Goal: Task Accomplishment & Management: Manage account settings

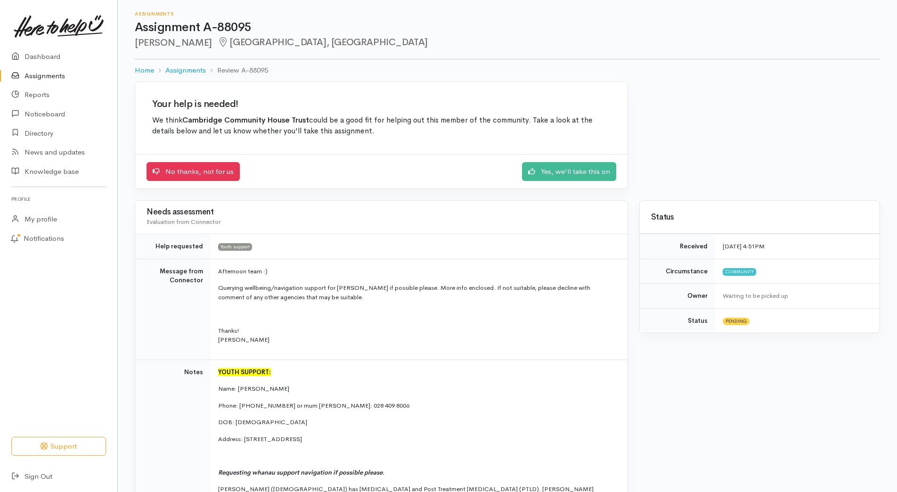
click at [540, 161] on div "No thanks, not for us Yes, we'll take this on" at bounding box center [381, 171] width 492 height 35
click at [535, 165] on link "Yes, we'll take this on" at bounding box center [569, 170] width 94 height 19
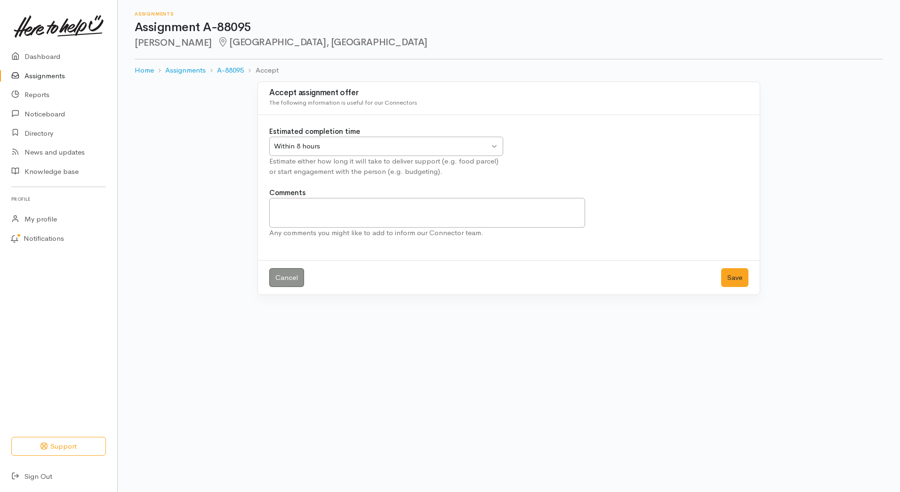
click at [500, 145] on div "Within 8 hours Within 8 hours" at bounding box center [386, 146] width 234 height 19
click at [493, 139] on div "Within 24 hours Within 24 hours" at bounding box center [386, 146] width 234 height 19
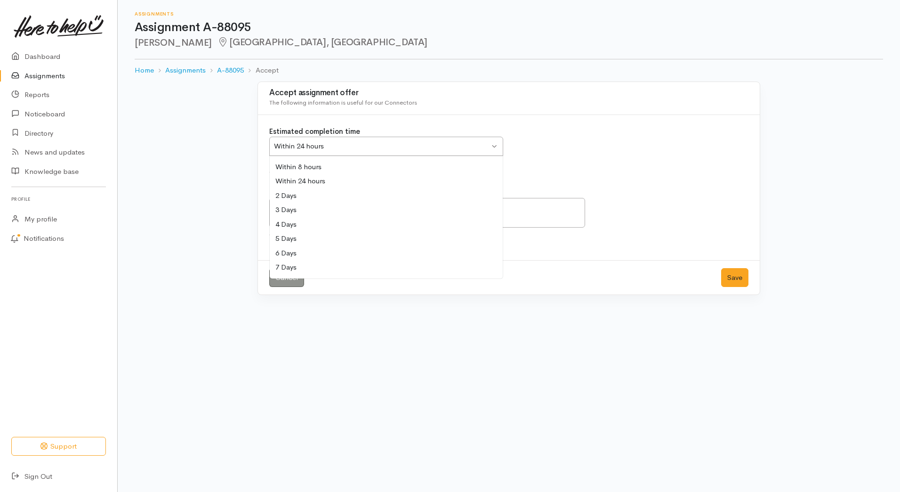
click at [493, 139] on div "Within 24 hours Within 24 hours" at bounding box center [386, 146] width 234 height 19
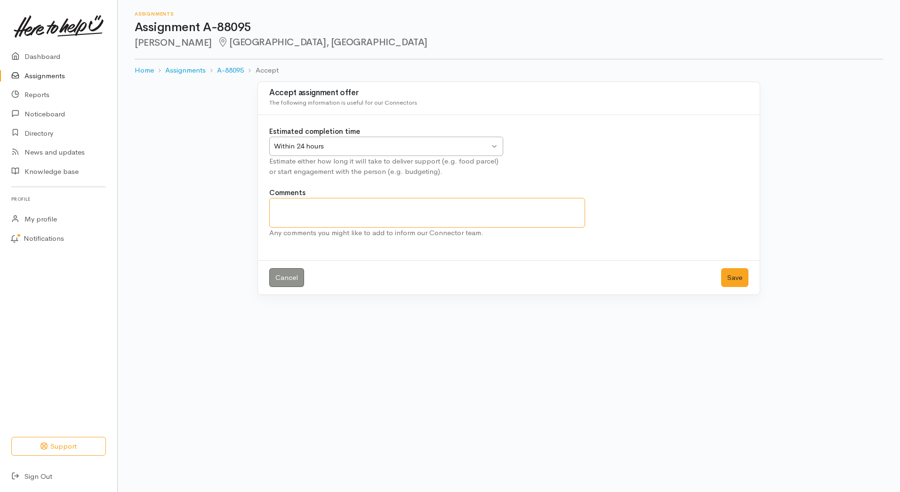
click at [432, 206] on textarea "Comments" at bounding box center [427, 213] width 316 height 30
type textarea "We will make contact and see what support we can offer Abigail"
click at [734, 270] on button "Save" at bounding box center [734, 277] width 27 height 19
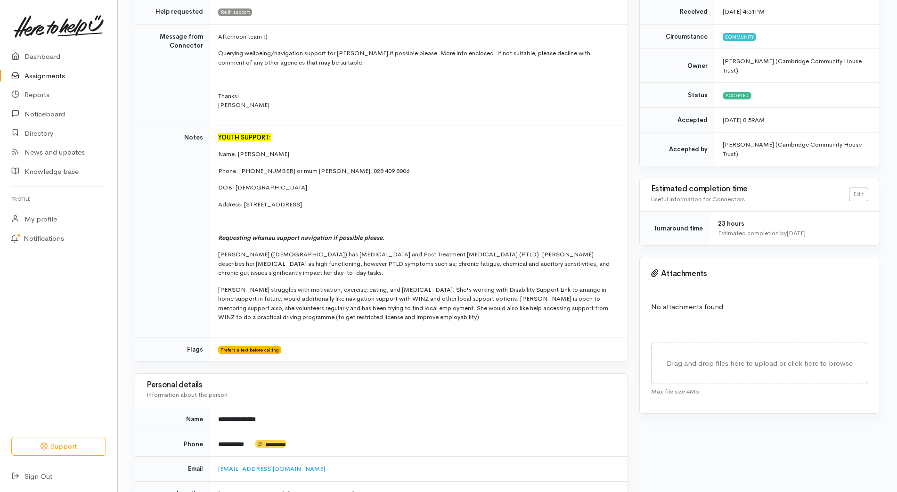
scroll to position [128, 0]
